Goal: Information Seeking & Learning: Learn about a topic

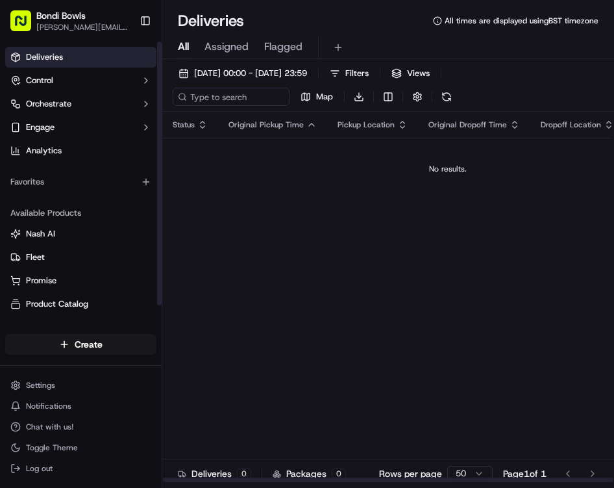
click at [282, 213] on div "Status Original Pickup Time Pickup Location Original Dropoff Time Dropoff Locat…" at bounding box center [447, 297] width 571 height 371
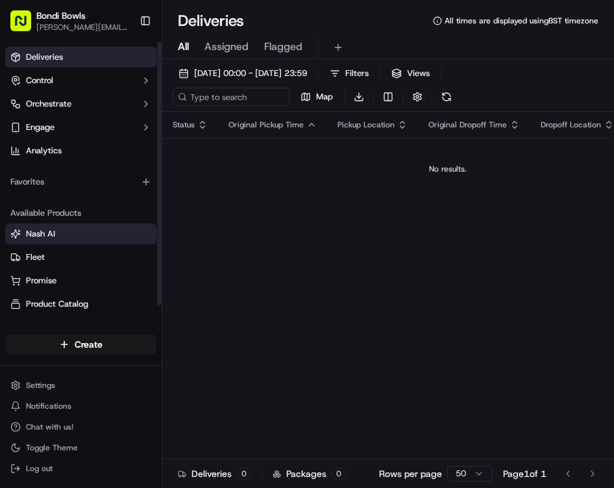
click at [104, 234] on link "Nash AI" at bounding box center [80, 234] width 141 height 12
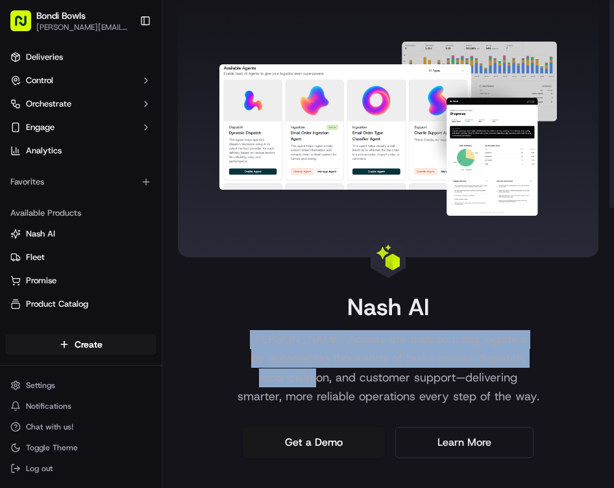
drag, startPoint x: 313, startPoint y: 327, endPoint x: 353, endPoint y: 387, distance: 72.6
click at [353, 386] on div "[PERSON_NAME] [PERSON_NAME] Agents are transforming logistics by automating tho…" at bounding box center [388, 349] width 332 height 112
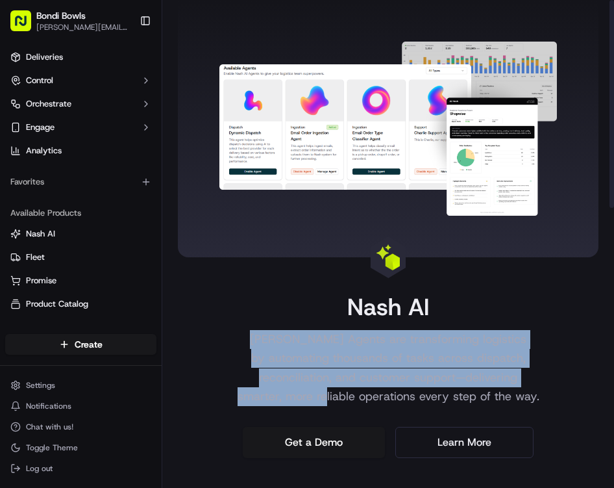
click at [353, 387] on p "[PERSON_NAME] Agents are transforming logistics by automating thousands of task…" at bounding box center [388, 368] width 332 height 76
